Goal: Entertainment & Leisure: Consume media (video, audio)

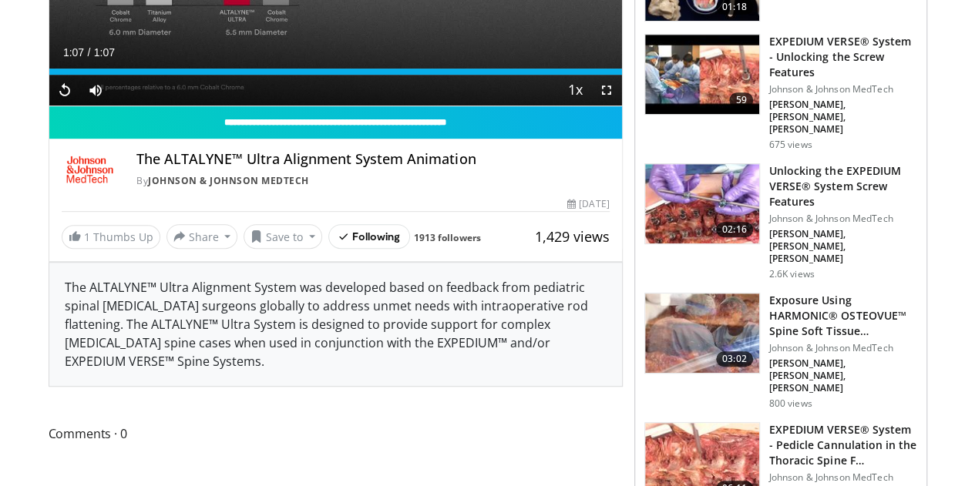
scroll to position [231, 0]
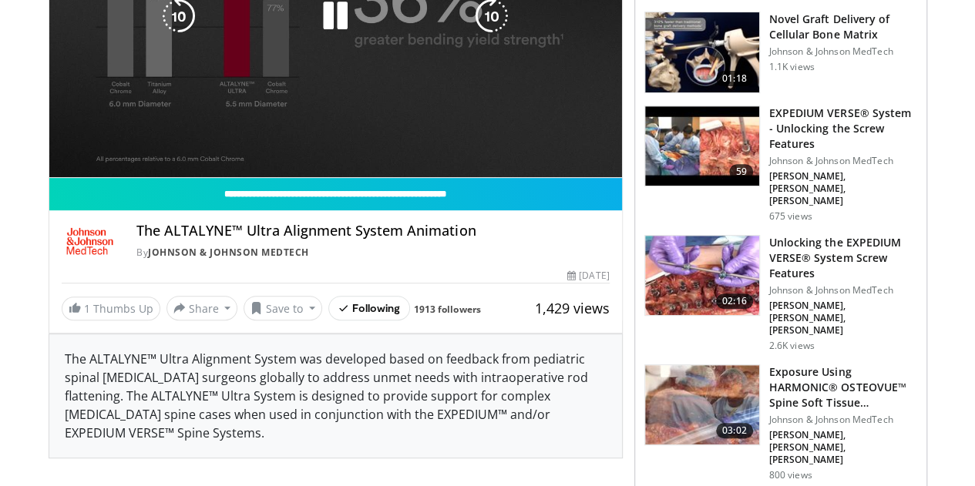
scroll to position [77, 0]
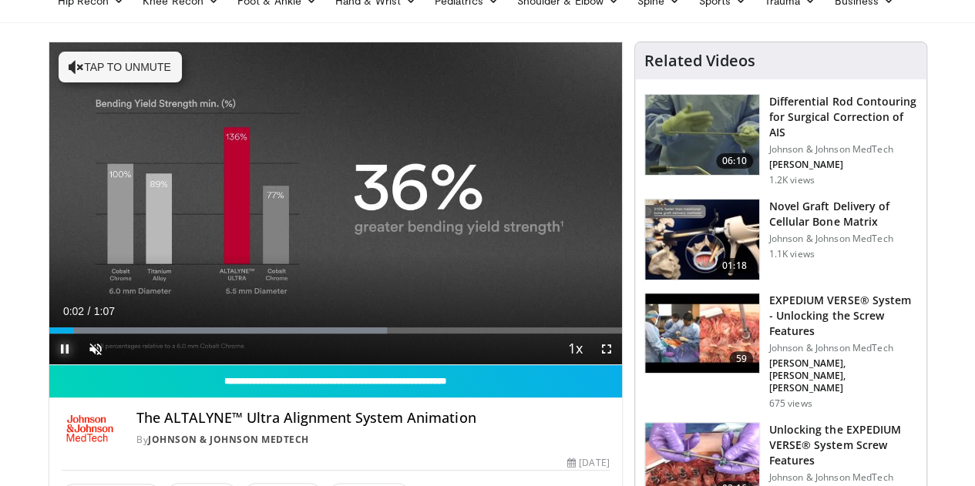
click at [49, 365] on span "Video Player" at bounding box center [64, 349] width 31 height 31
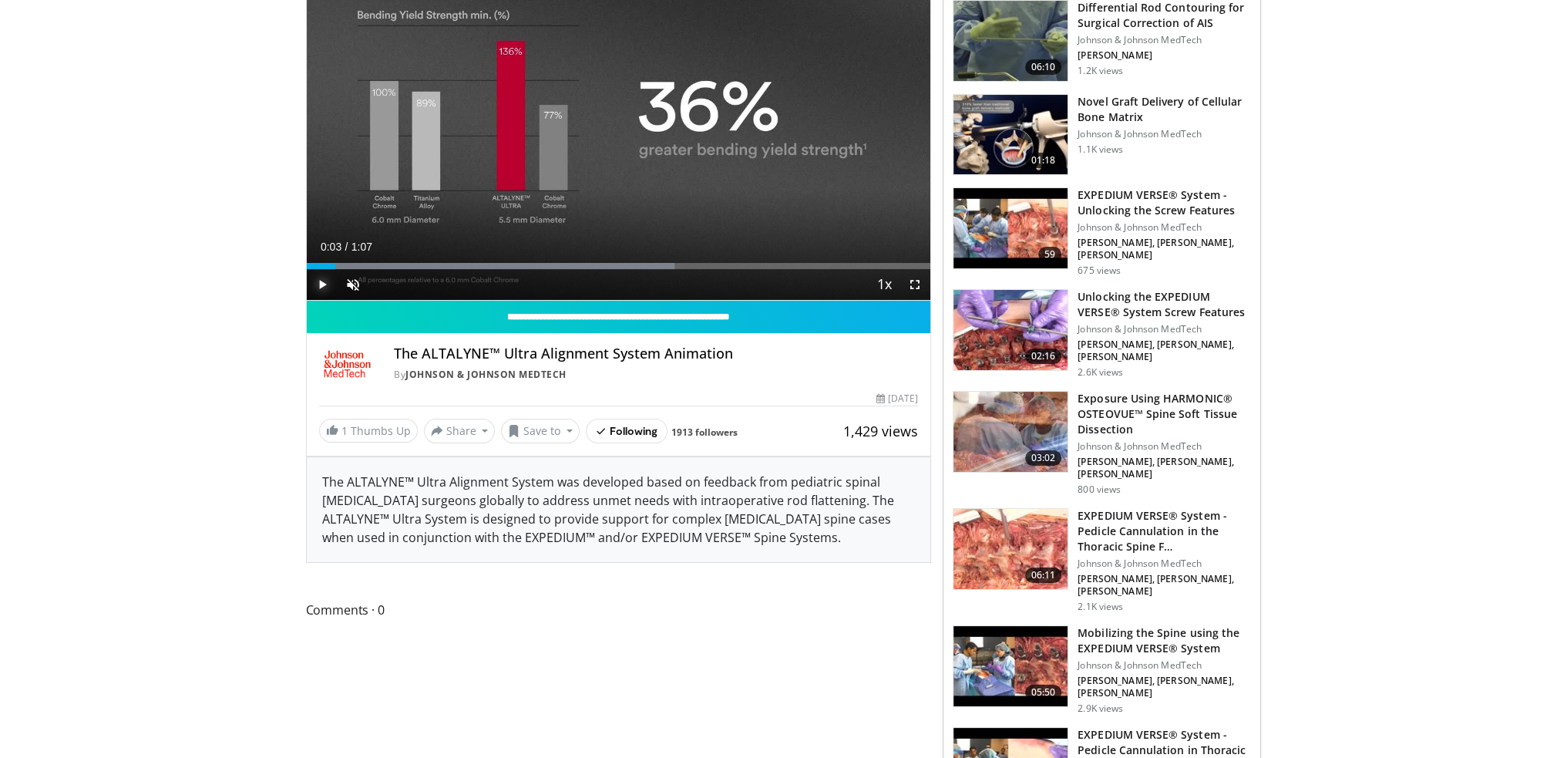
scroll to position [0, 0]
